Goal: Information Seeking & Learning: Understand process/instructions

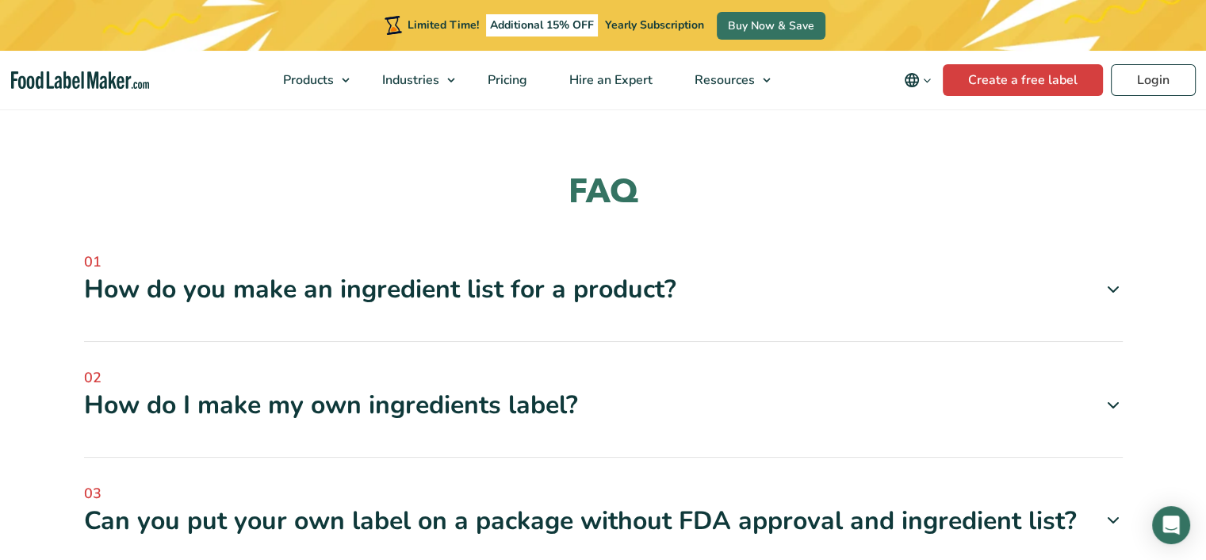
scroll to position [1744, 0]
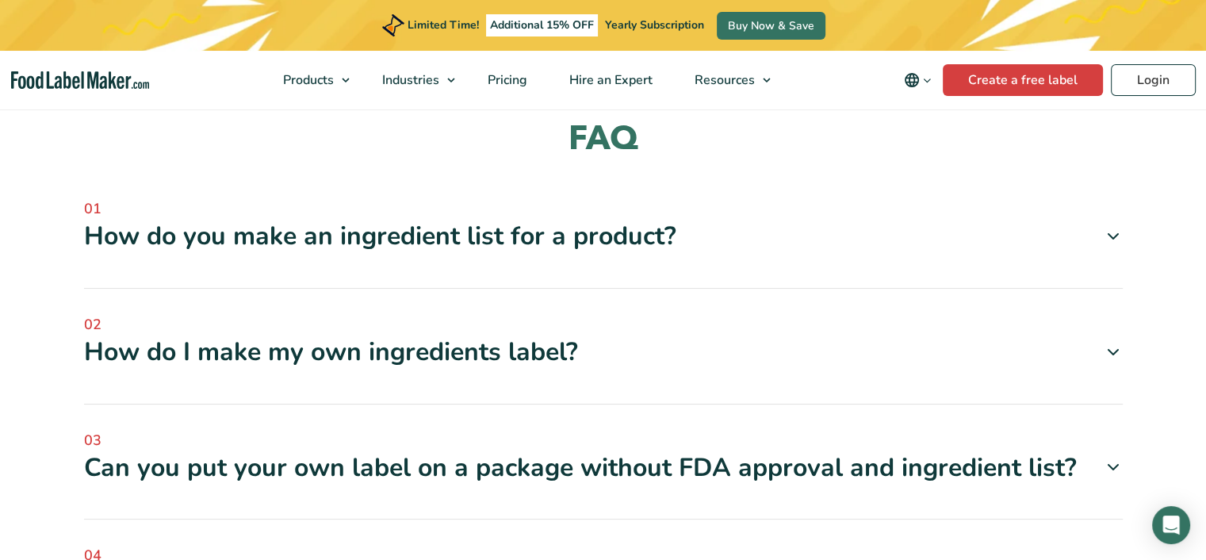
click at [1109, 247] on div "How do you make an ingredient list for a product?" at bounding box center [603, 236] width 1039 height 33
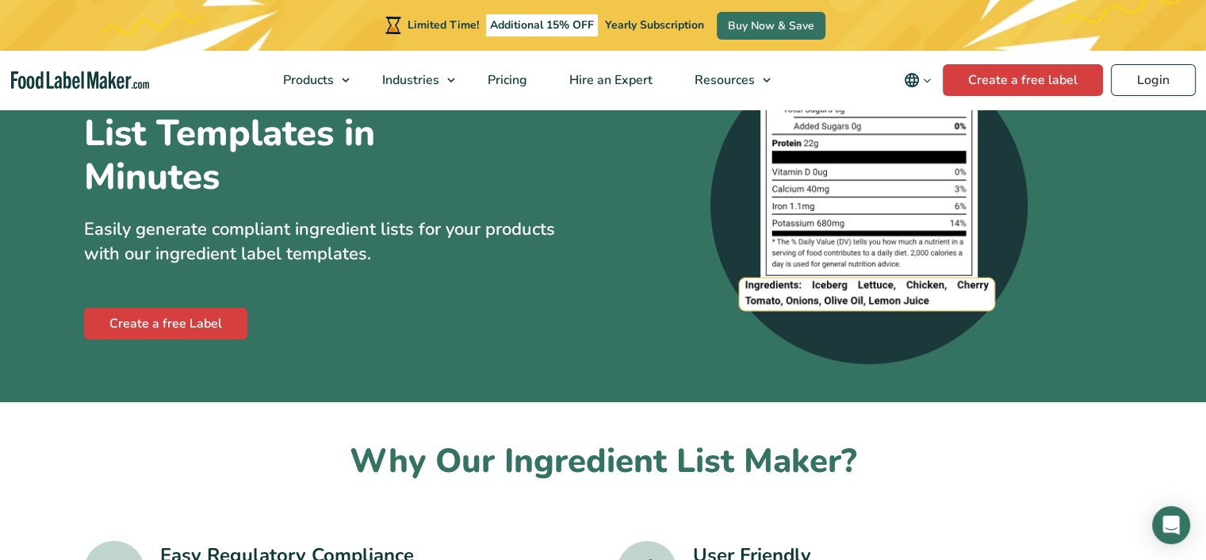
scroll to position [0, 0]
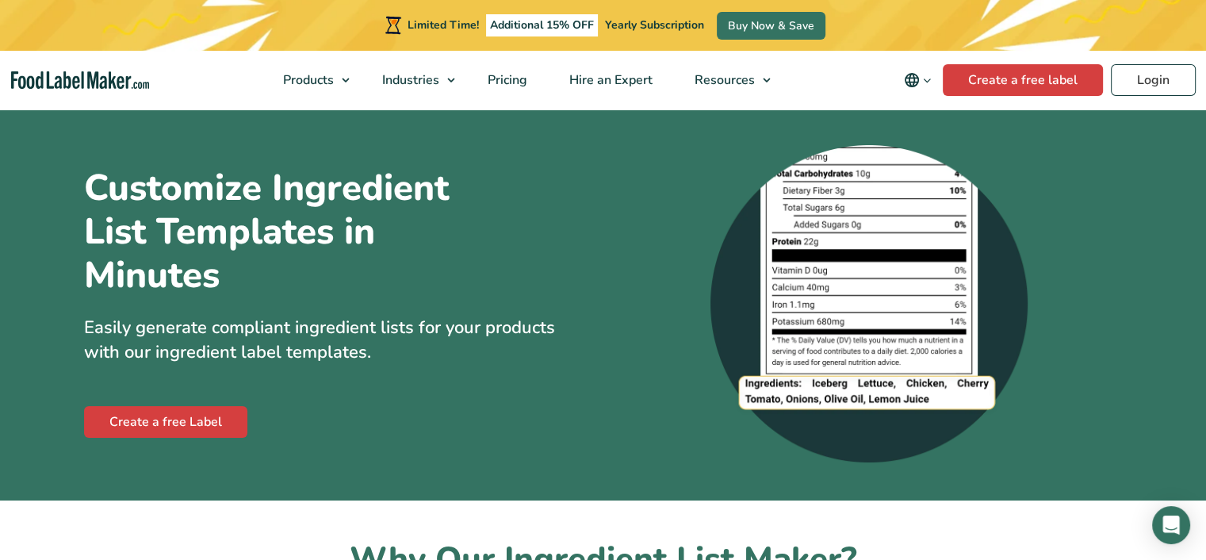
click at [847, 309] on img at bounding box center [868, 303] width 317 height 317
click at [848, 308] on img at bounding box center [868, 303] width 317 height 317
click at [844, 293] on img at bounding box center [868, 303] width 317 height 317
click at [844, 291] on img at bounding box center [868, 303] width 317 height 317
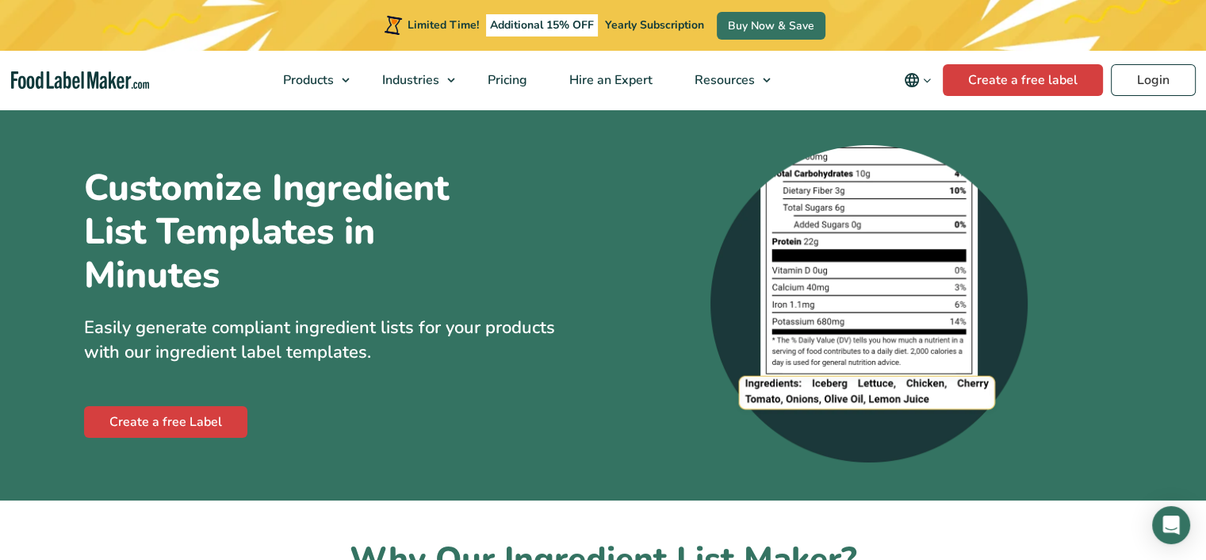
click at [844, 294] on img at bounding box center [868, 303] width 317 height 317
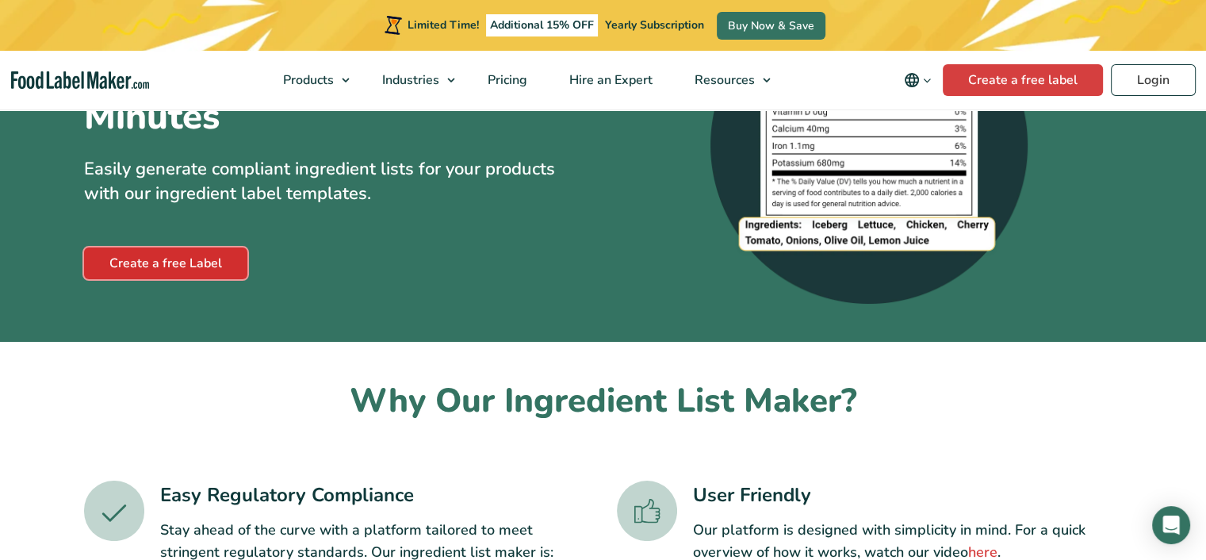
click at [136, 264] on link "Create a free Label" at bounding box center [165, 263] width 163 height 32
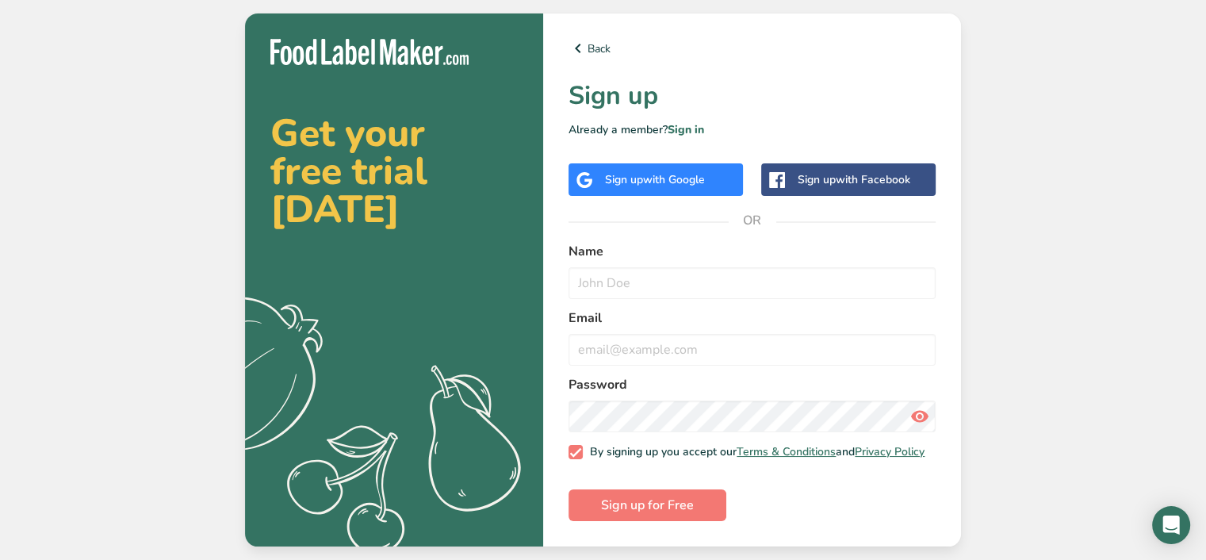
click at [1040, 335] on div "Get your free trial [DATE] .a{fill:#f5f3ed;} Back Sign up Already a member? Sig…" at bounding box center [603, 280] width 1206 height 560
